Goal: Communication & Community: Answer question/provide support

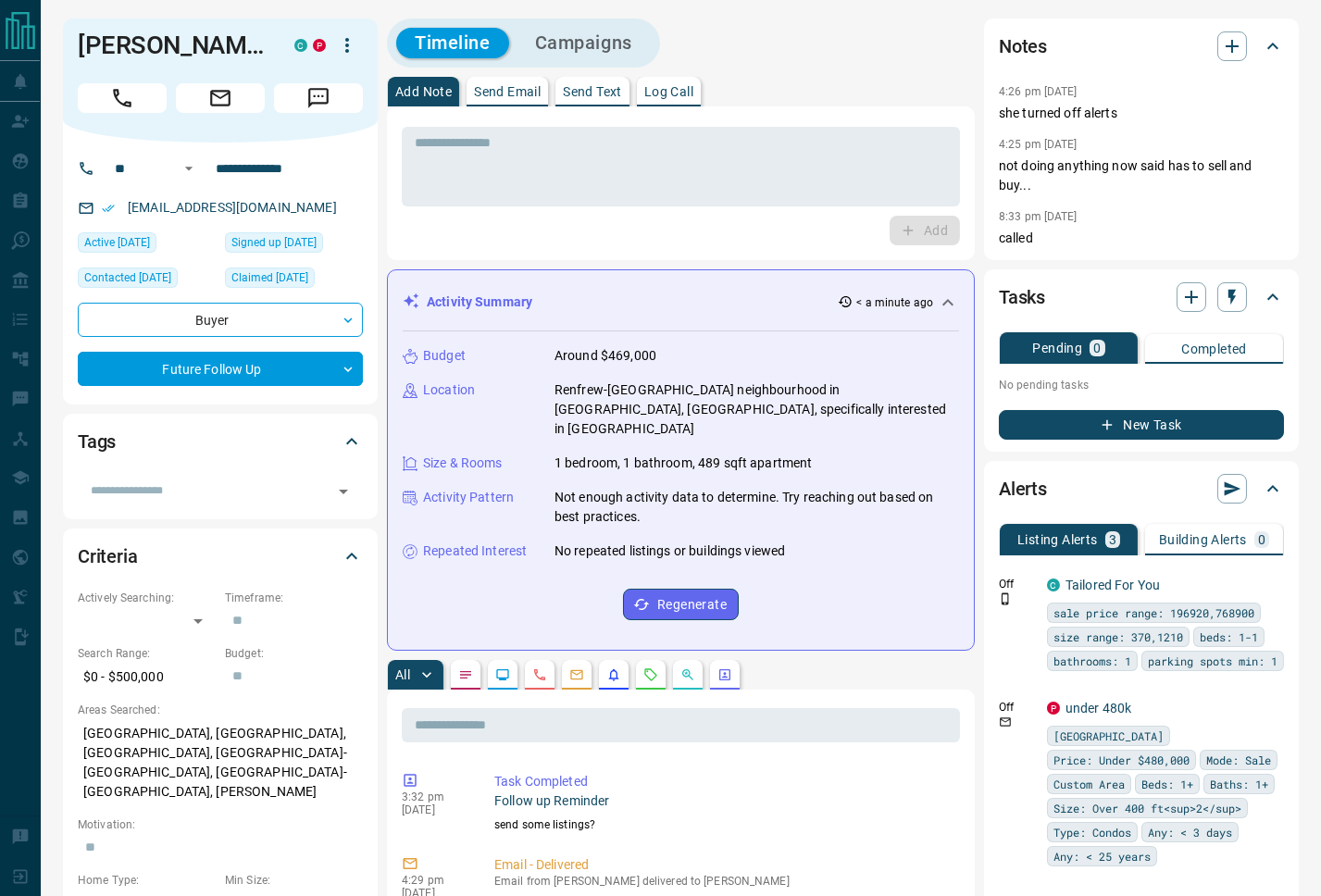
click at [507, 87] on p "Send Email" at bounding box center [507, 91] width 67 height 13
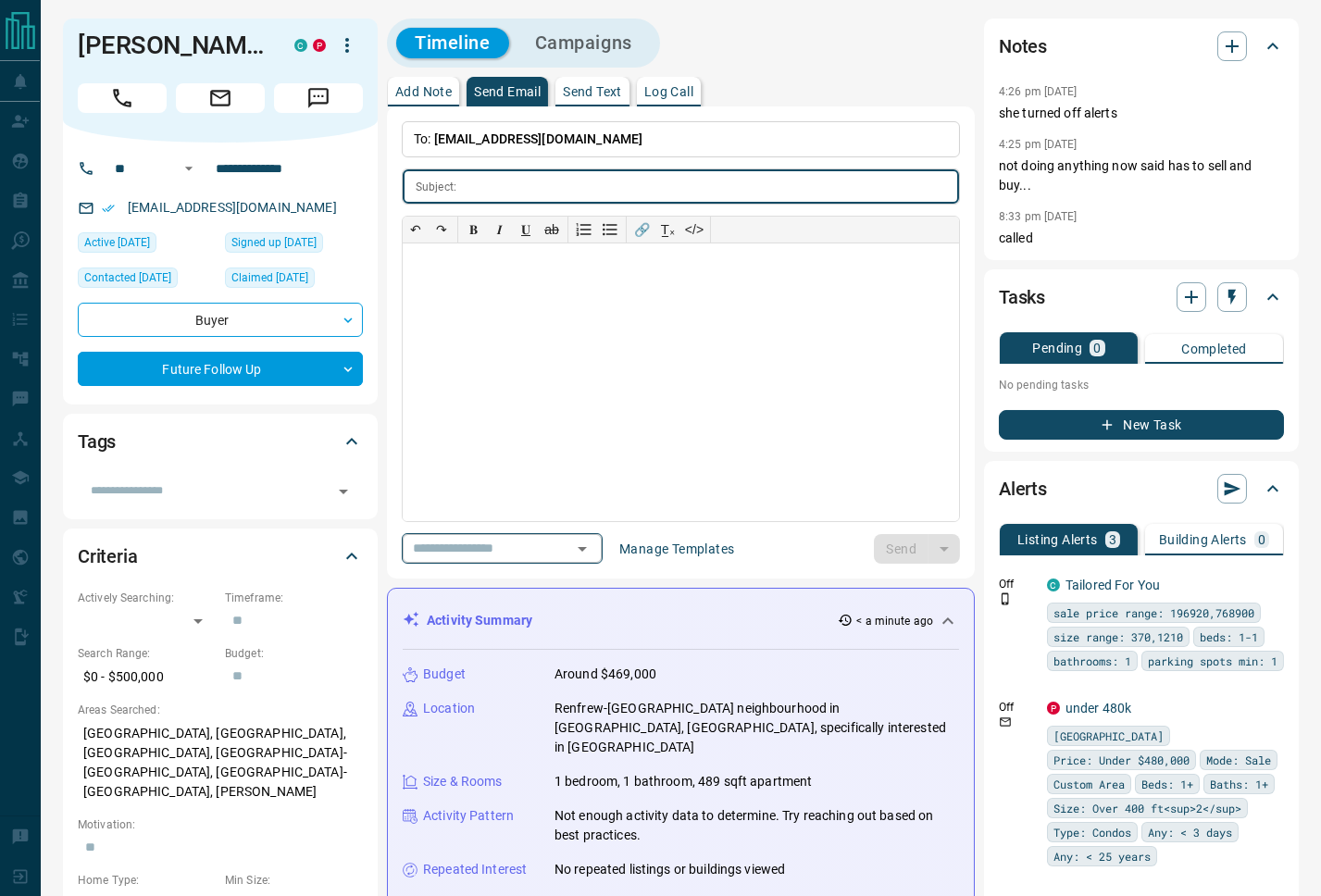
click at [594, 544] on icon "Open" at bounding box center [582, 549] width 23 height 23
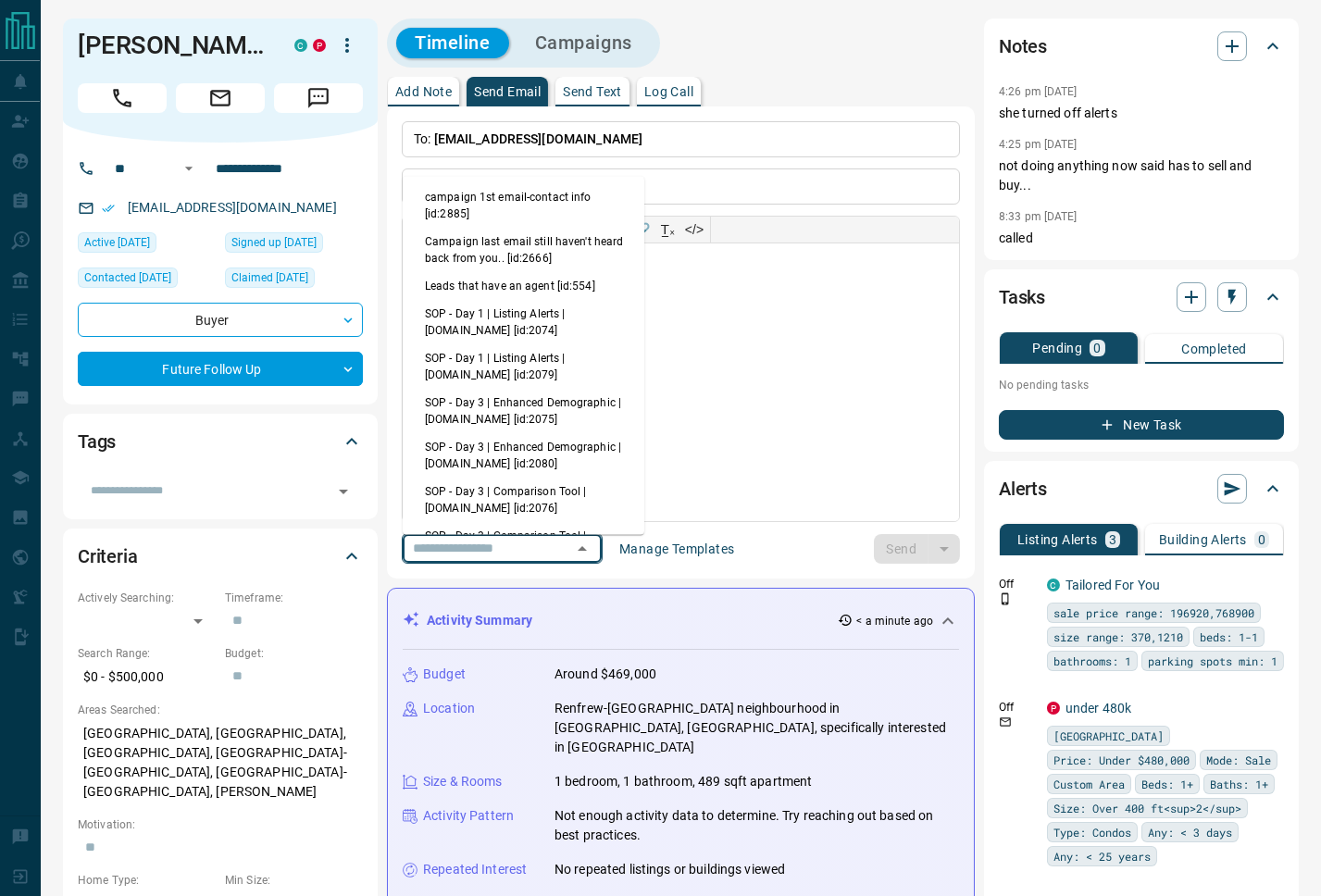
click at [548, 252] on li "Campaign last email still haven't heard back from you.. [id:2666]" at bounding box center [524, 249] width 242 height 44
type input "**********"
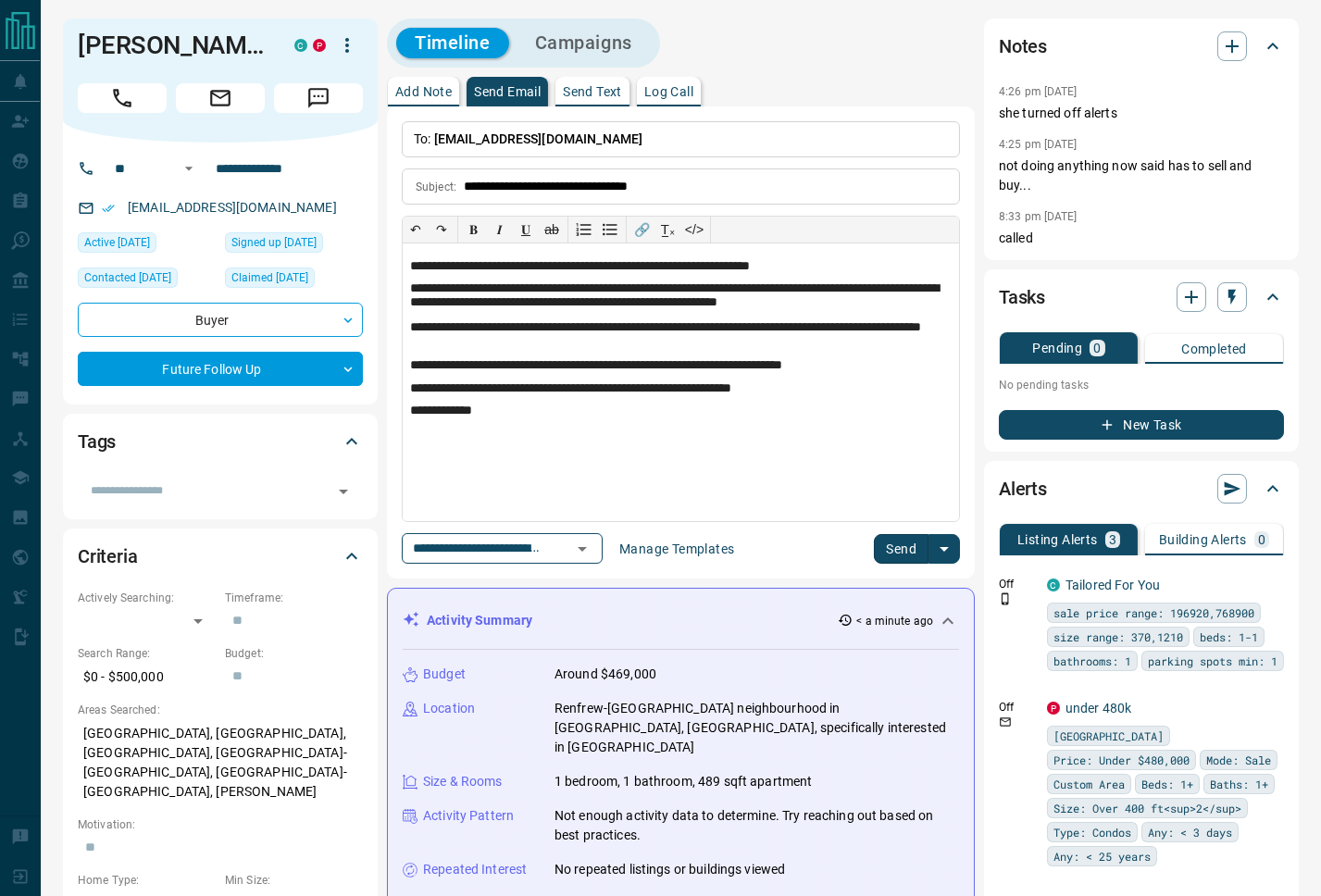
click at [908, 551] on button "Send" at bounding box center [901, 548] width 55 height 29
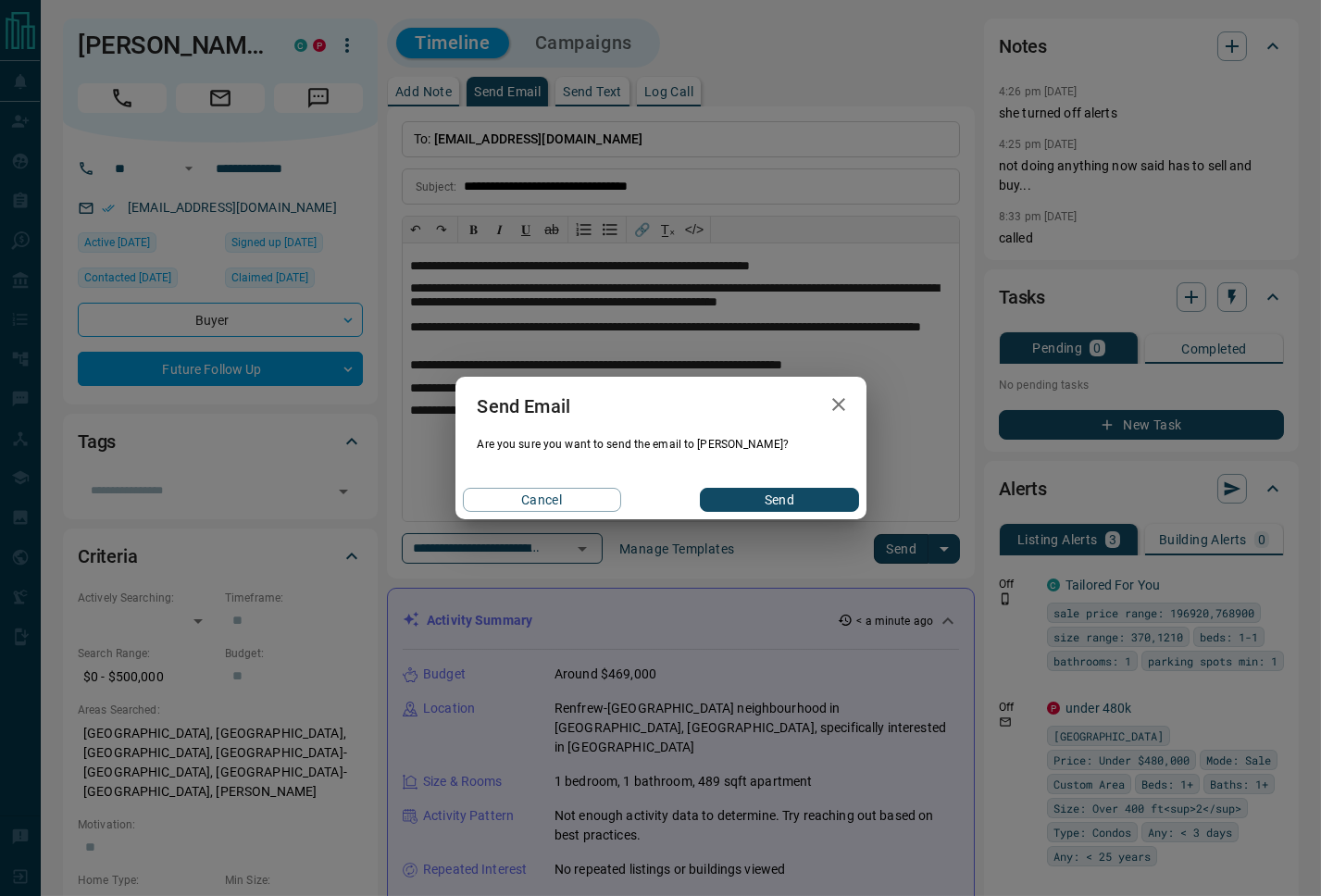
click at [784, 499] on button "Send" at bounding box center [779, 500] width 159 height 25
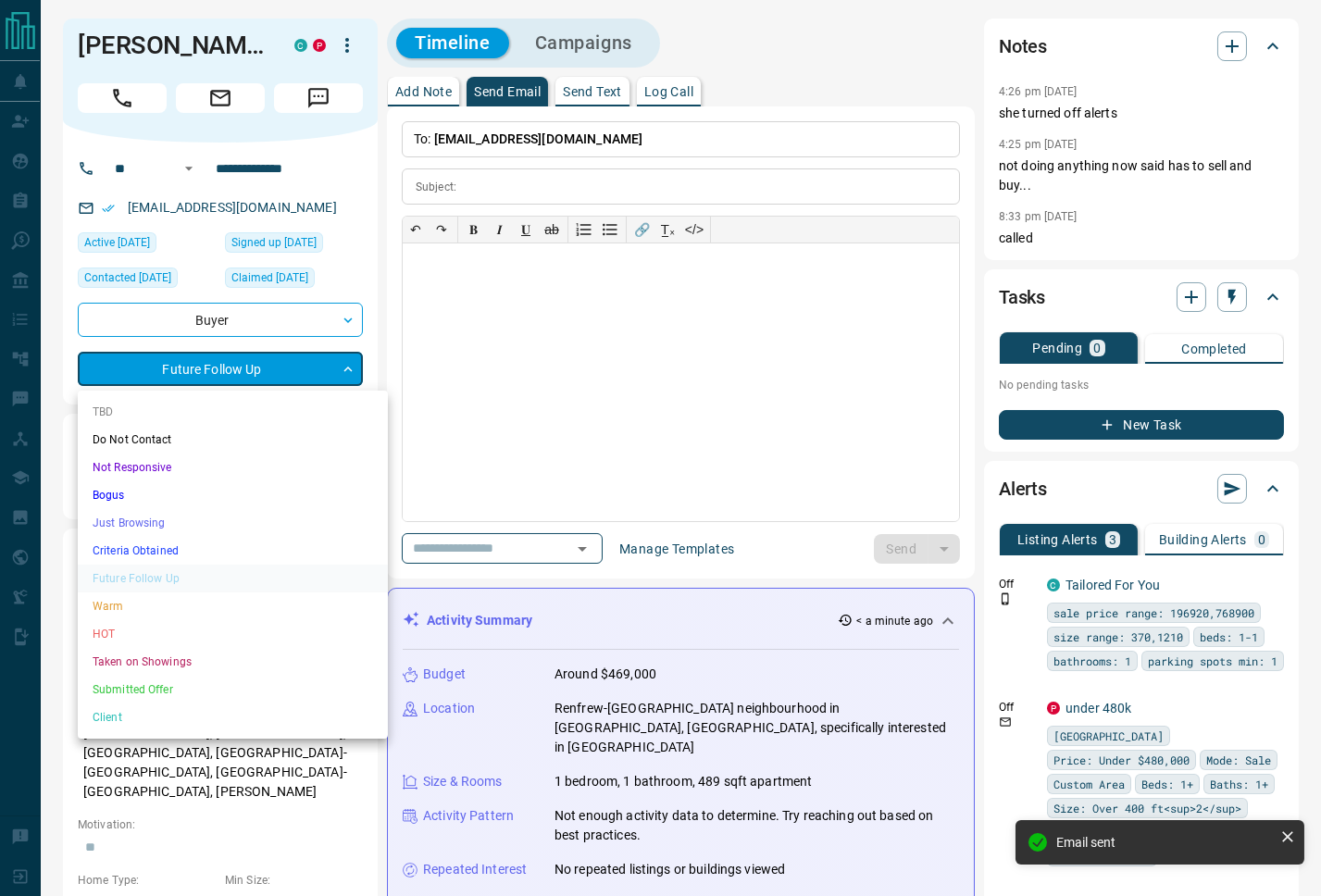
click at [343, 470] on li "Not Responsive" at bounding box center [232, 467] width 310 height 27
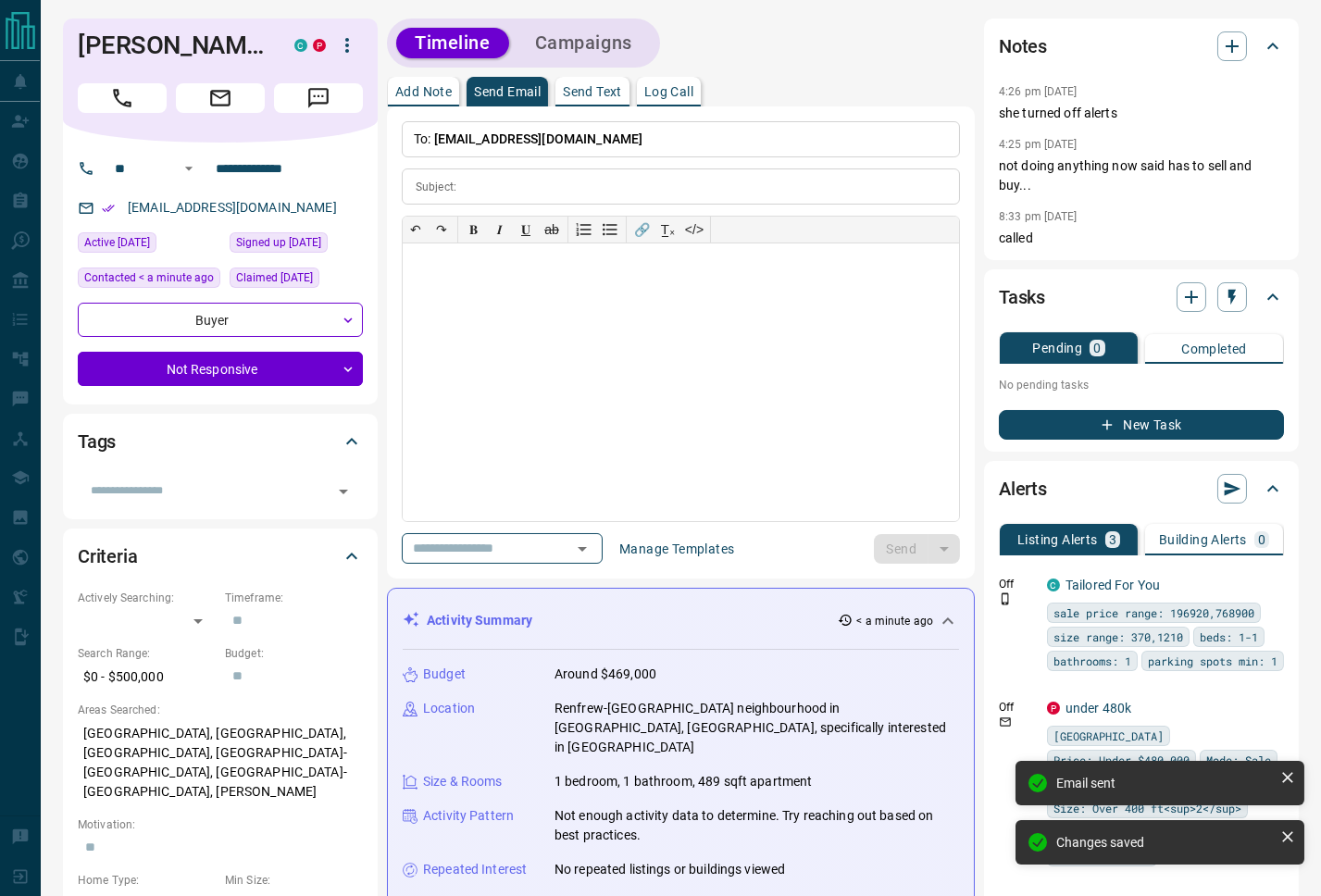
type input "*"
